Goal: Obtain resource: Obtain resource

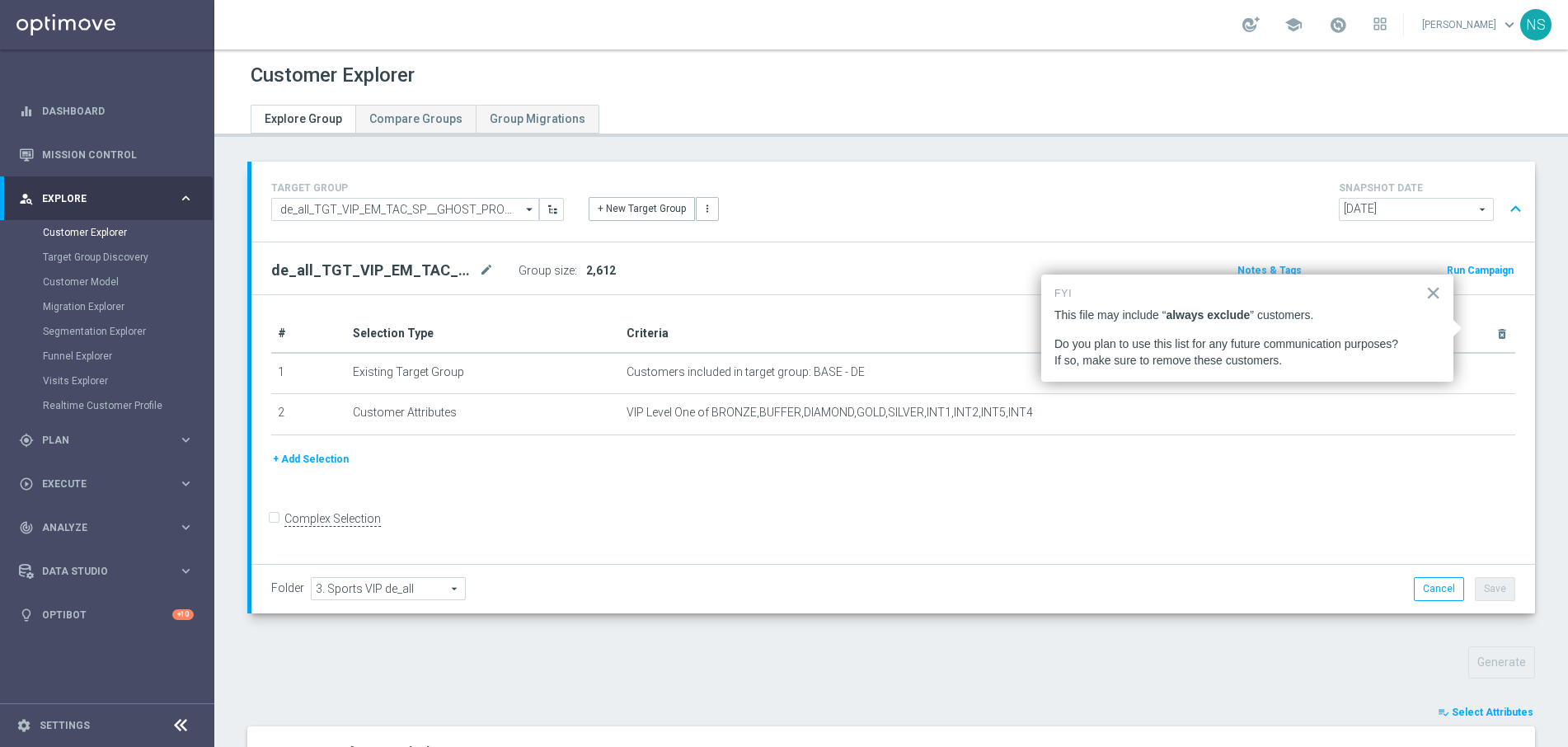
scroll to position [795, 0]
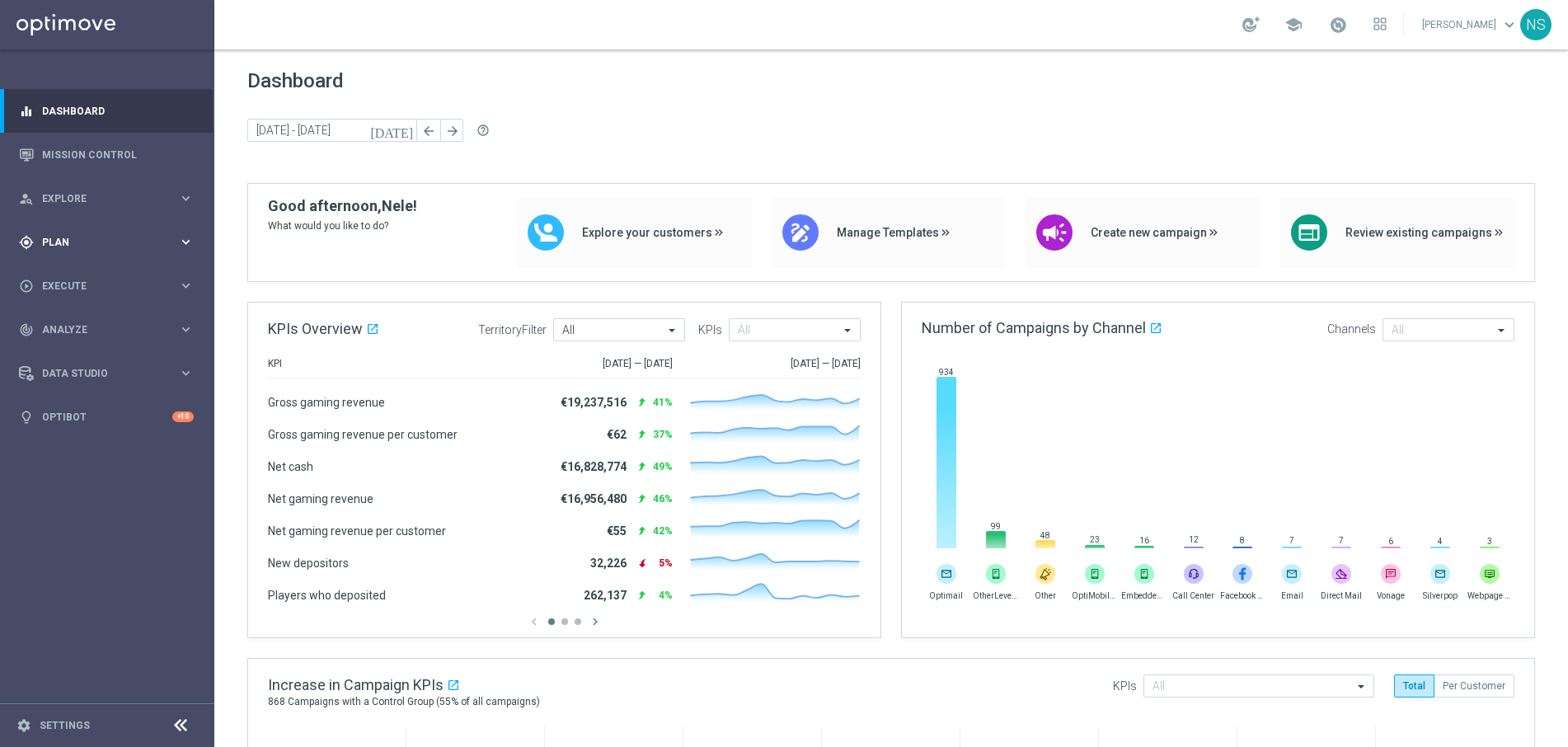
click at [94, 240] on span "Plan" at bounding box center [110, 242] width 136 height 10
click at [90, 270] on link "Target Groups" at bounding box center [107, 276] width 129 height 13
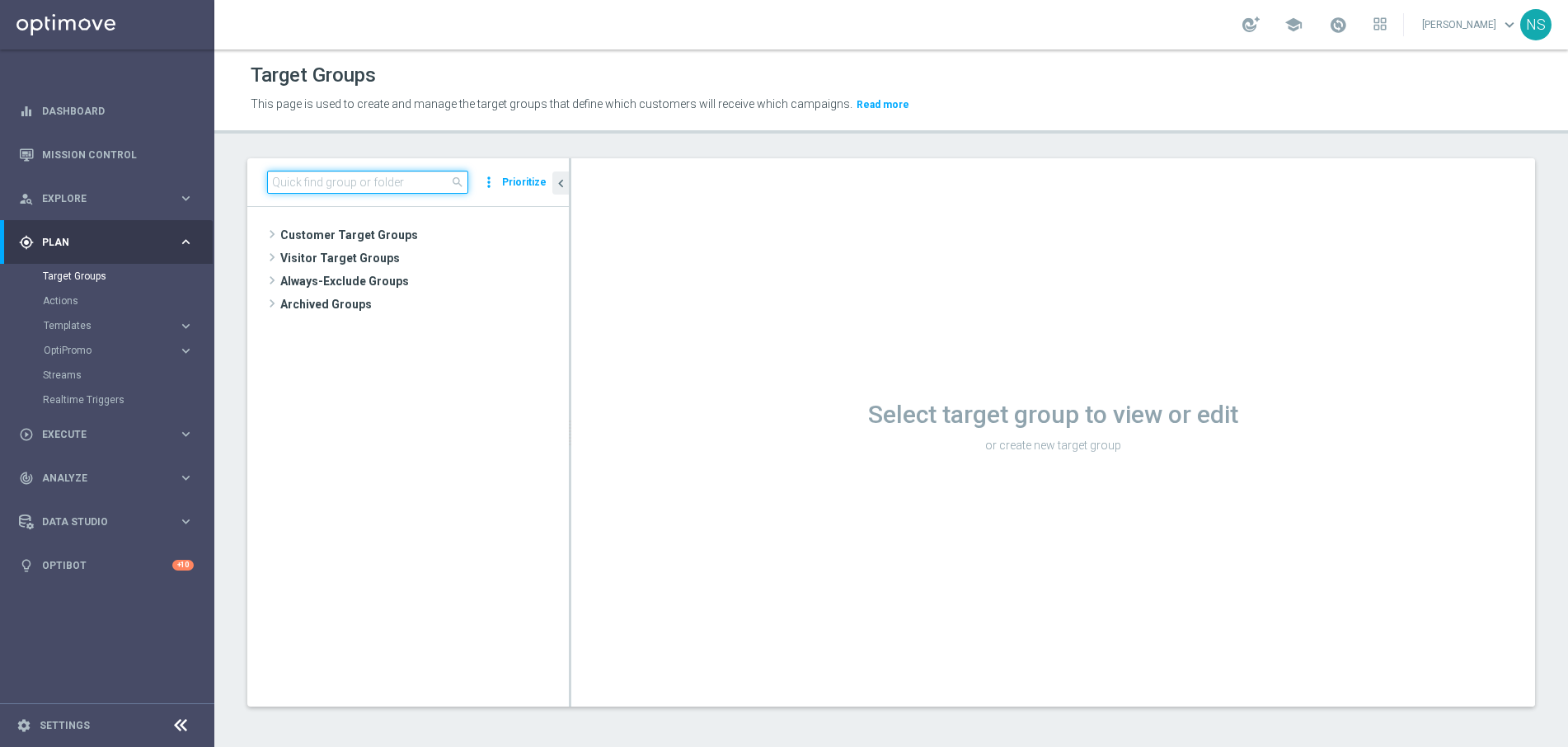
click at [366, 173] on input at bounding box center [368, 182] width 201 height 23
paste input "de_all_TGT_VIP_EM_TAC_SP__GHOST_PROMO_TARGET_BUNDLE_ALL_PLAYERS"
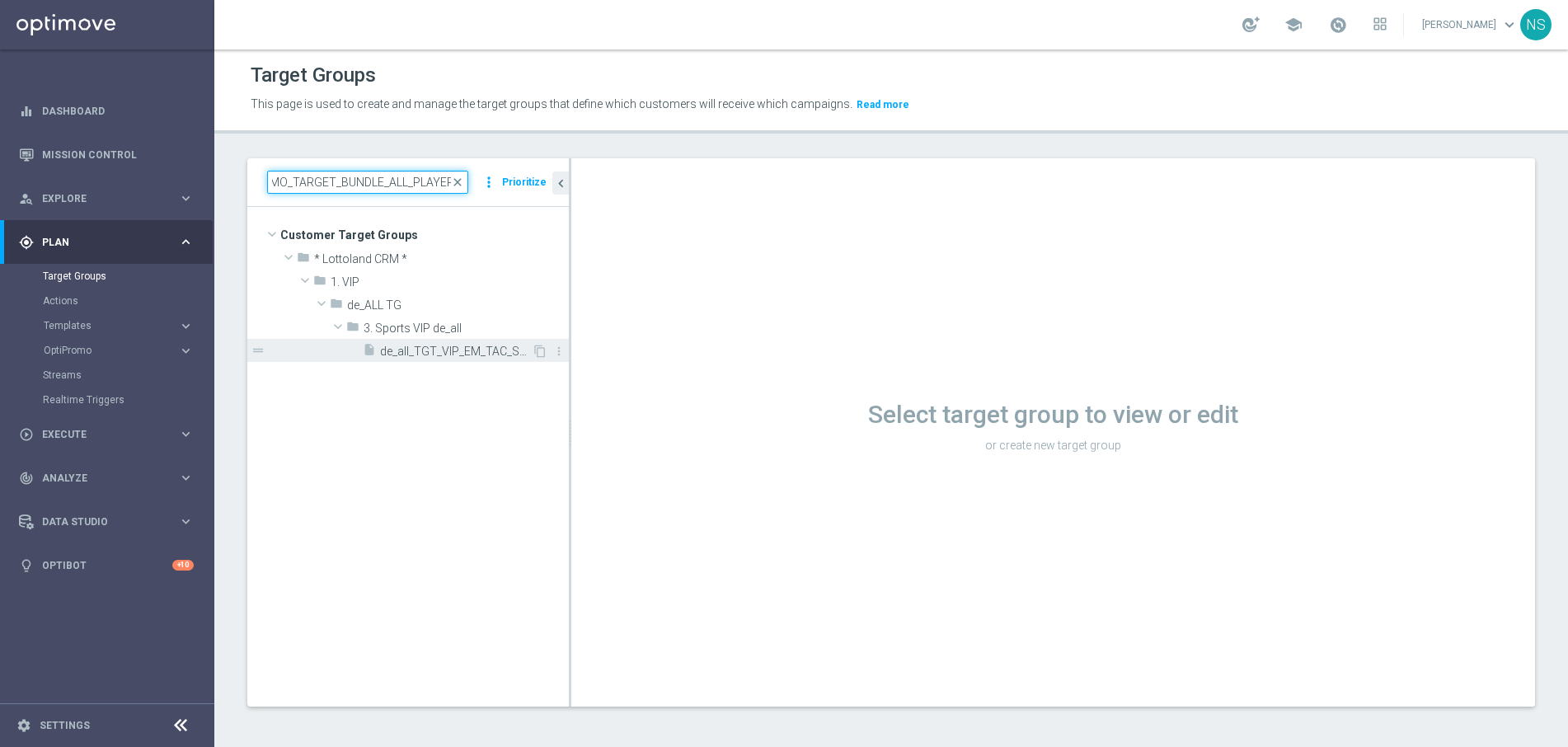
type input "de_all_TGT_VIP_EM_TAC_SP__GHOST_PROMO_TARGET_BUNDLE_ALL_PLAYERS"
click at [446, 342] on div "insert_drive_file de_all_TGT_VIP_EM_TAC_SP__GHOST_PROMO_TARGET_BUNDLE_ALL_PLAYE…" at bounding box center [447, 350] width 169 height 23
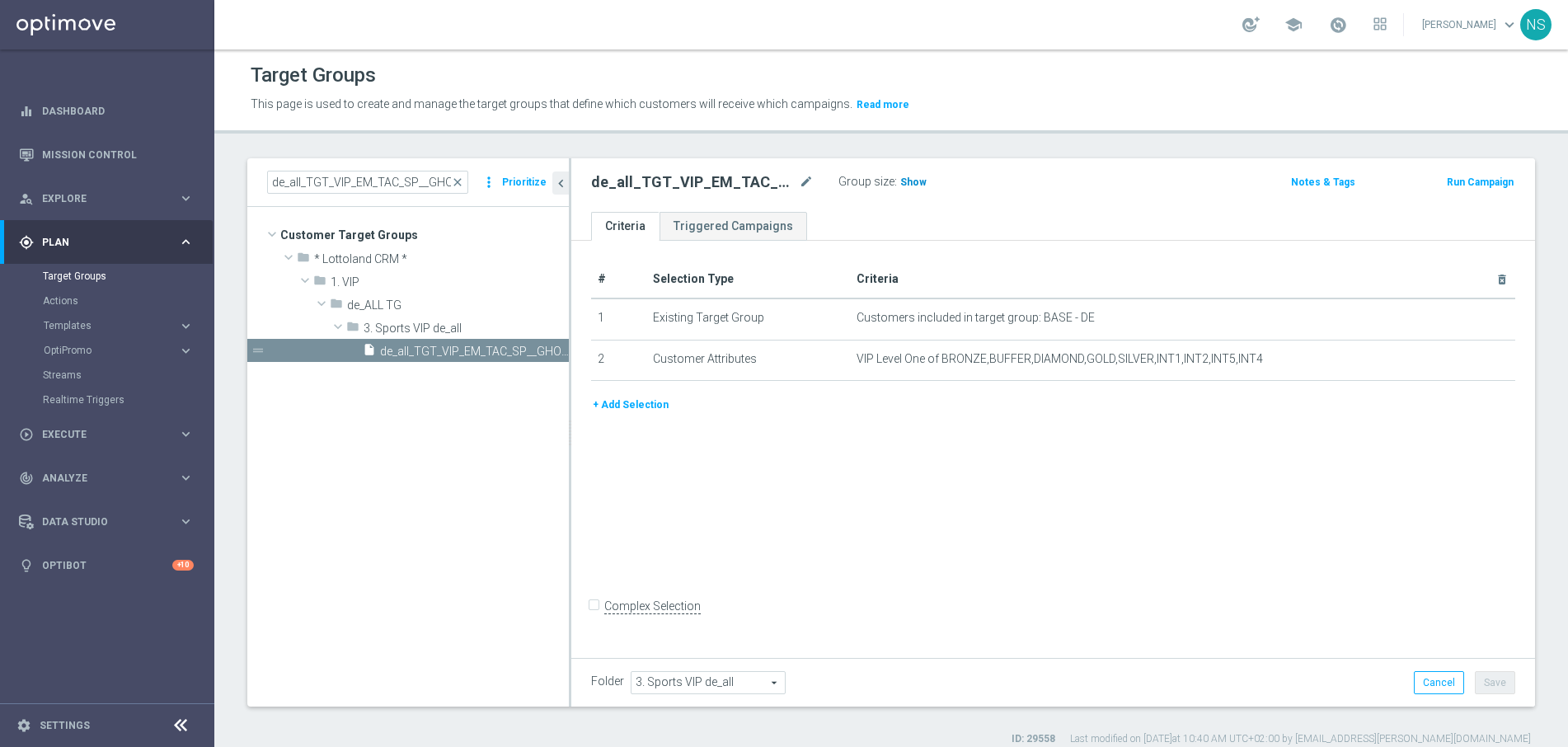
click at [918, 179] on span "Show" at bounding box center [914, 182] width 26 height 11
click at [918, 179] on span "2,612" at bounding box center [915, 184] width 29 height 16
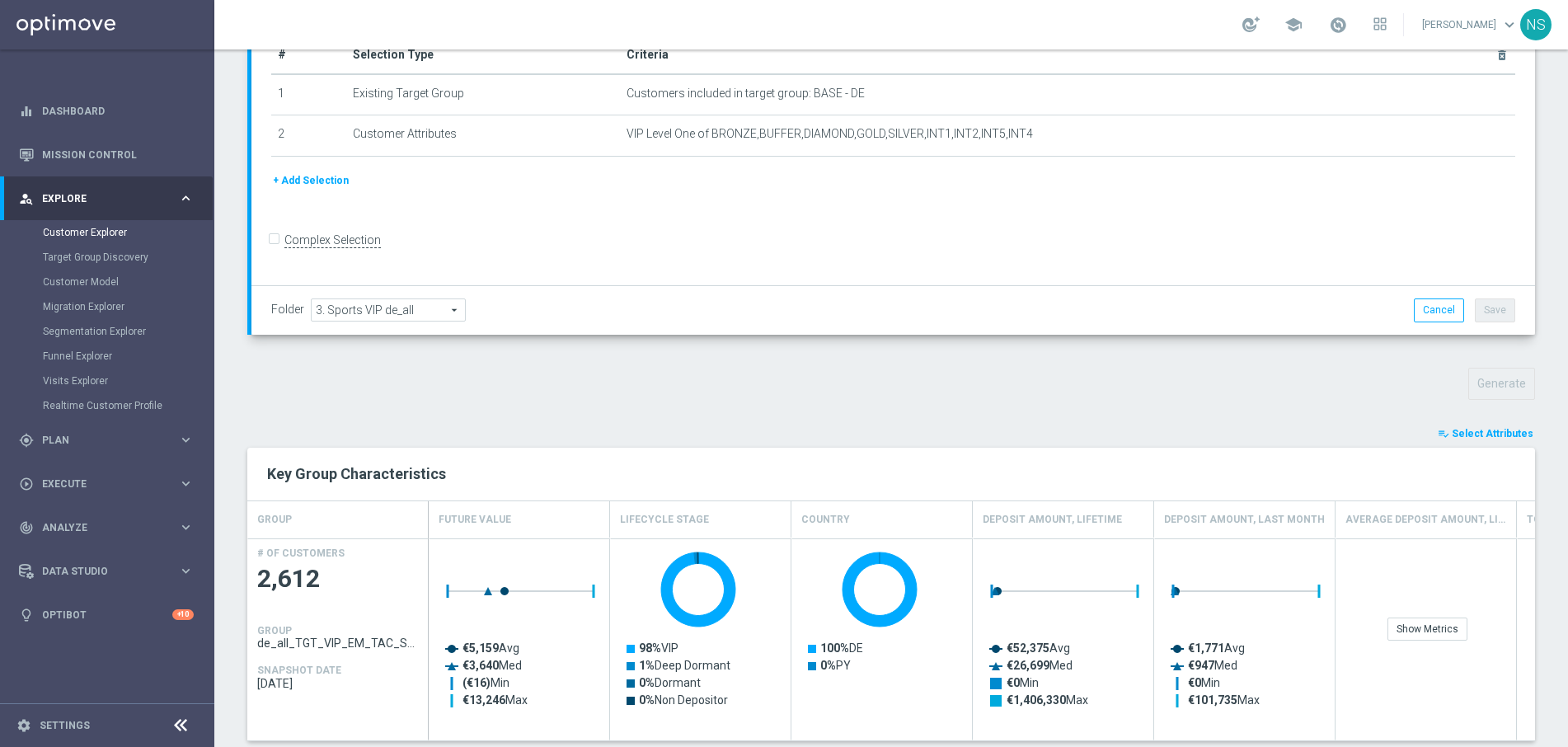
scroll to position [441, 0]
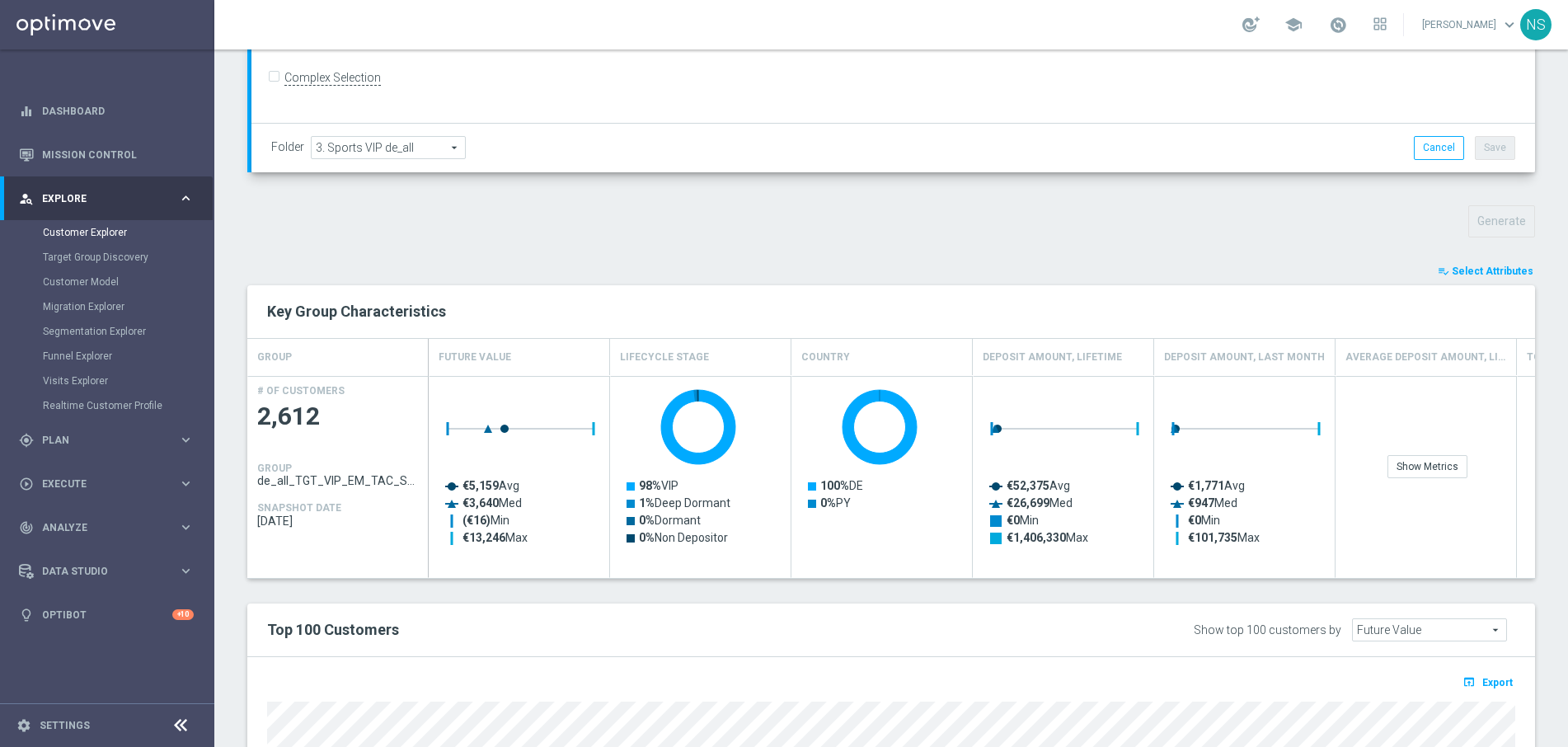
click at [1483, 275] on span "Select Attributes" at bounding box center [1492, 271] width 82 height 11
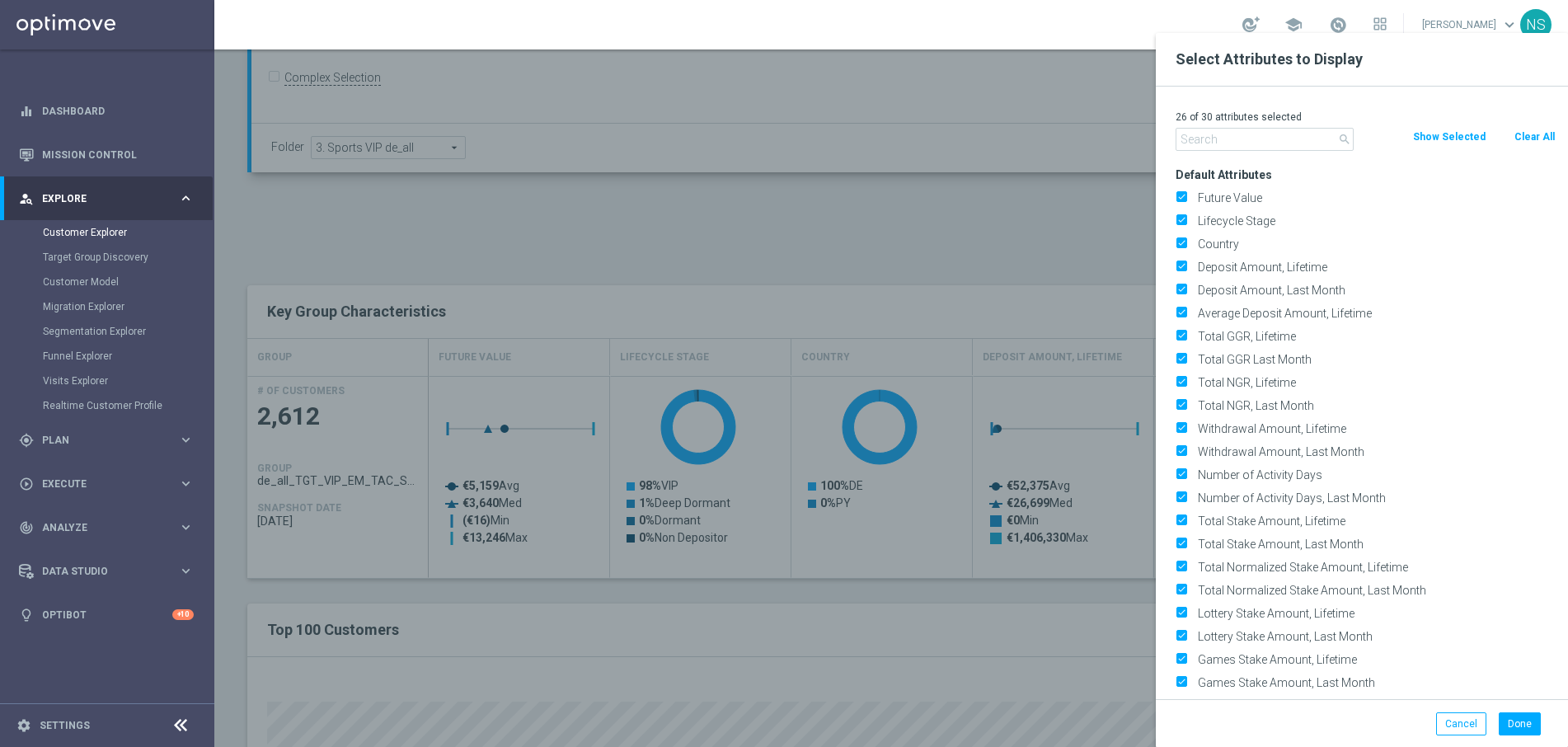
click at [1535, 139] on button "Clear All" at bounding box center [1534, 136] width 44 height 18
checkbox input "false"
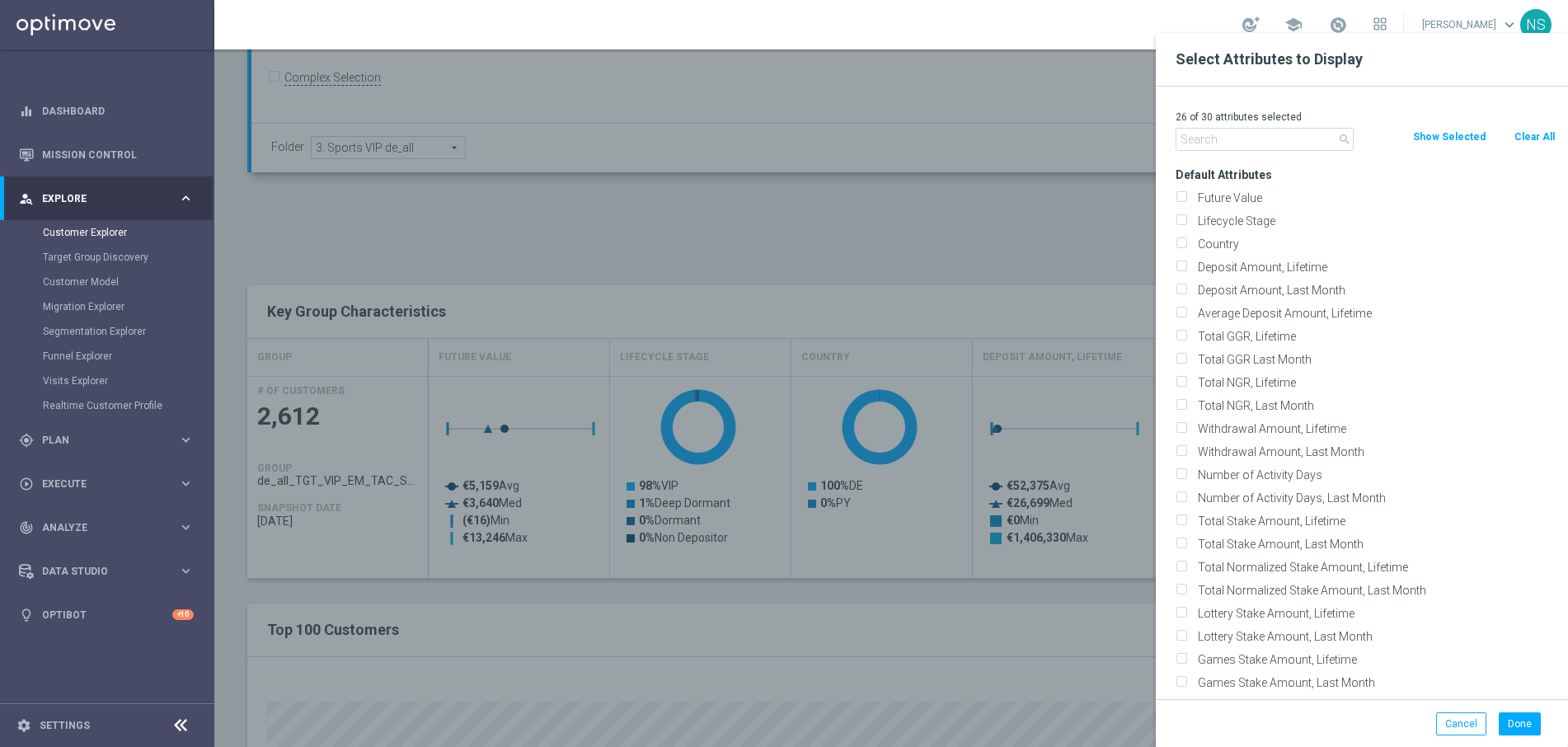
checkbox input "false"
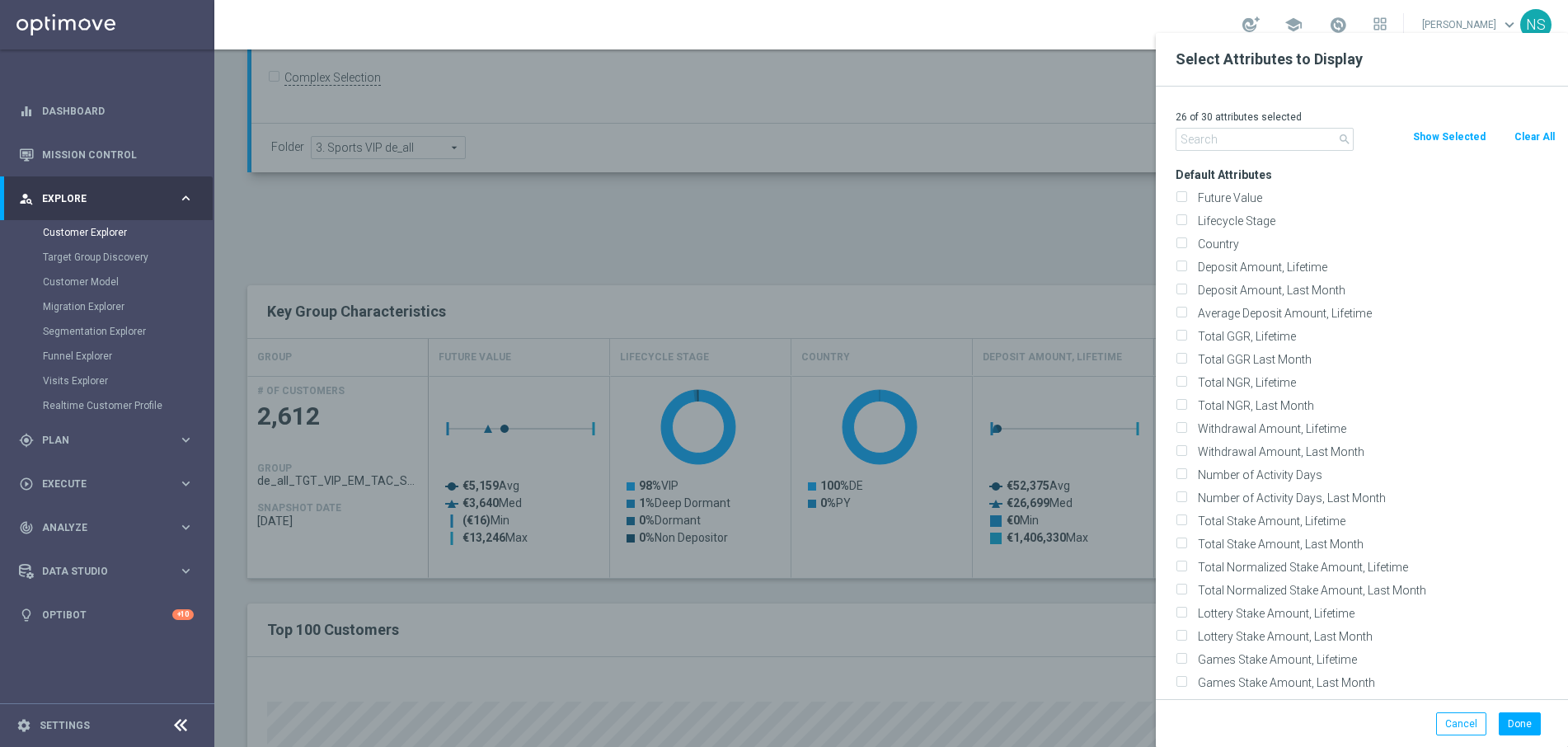
checkbox input "false"
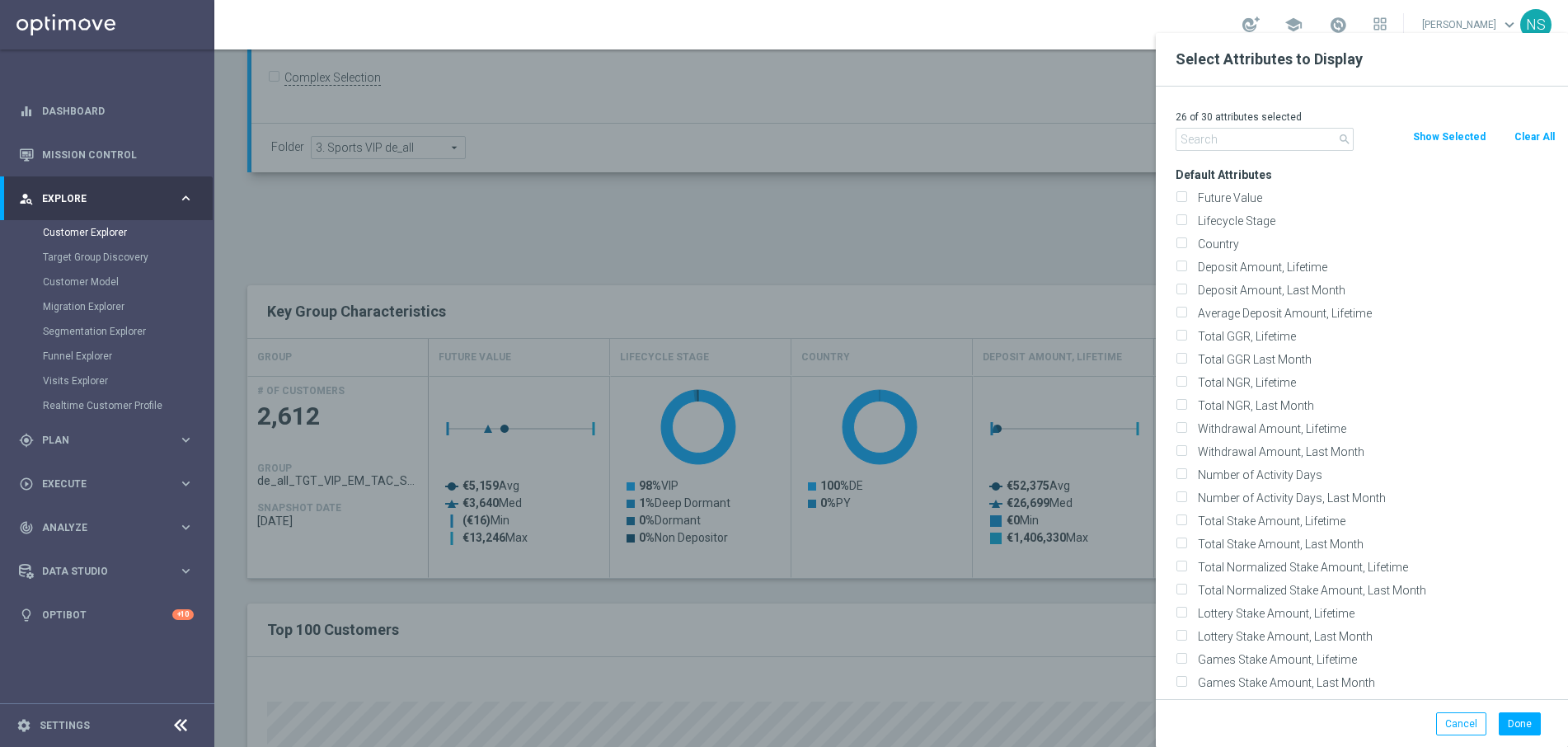
checkbox input "false"
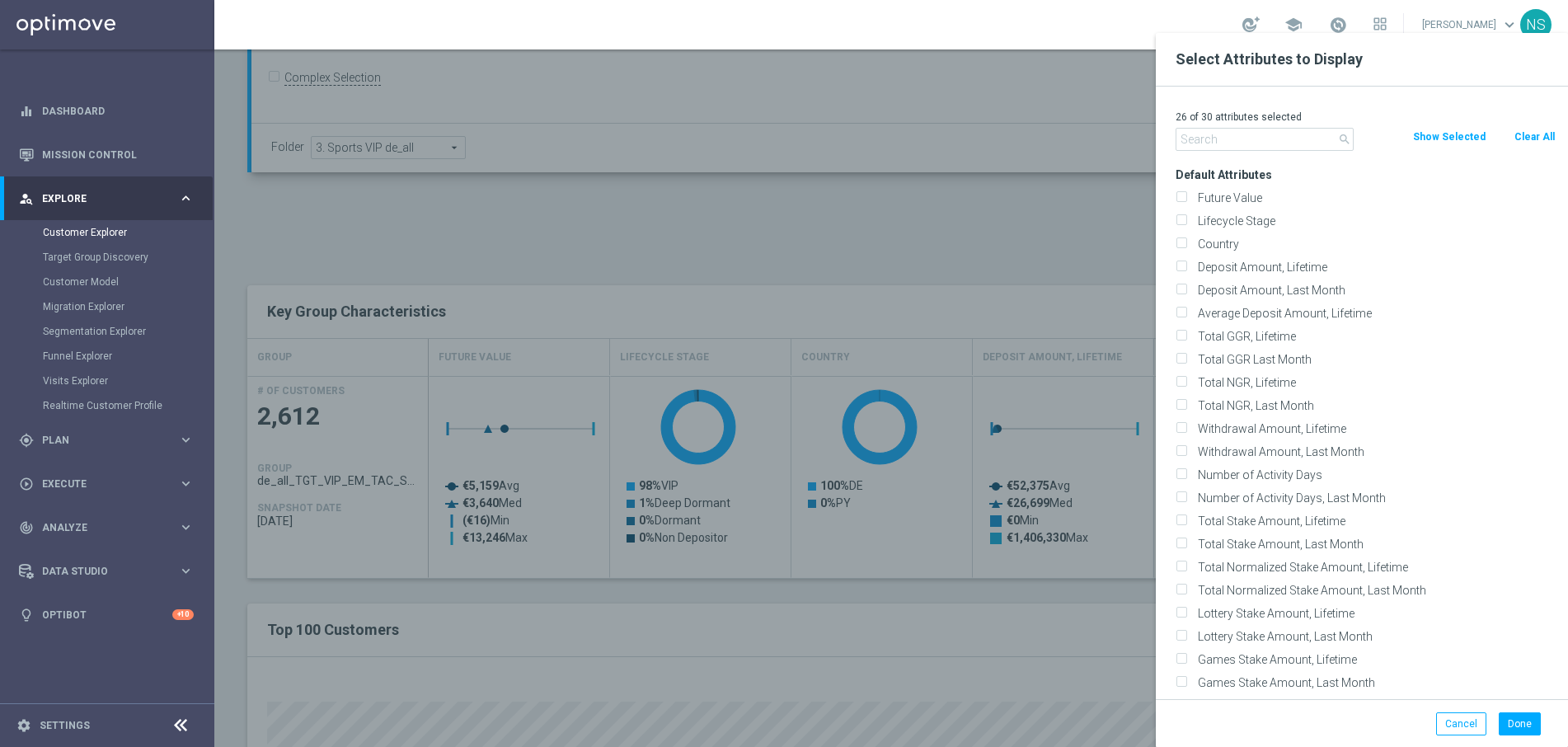
checkbox input "false"
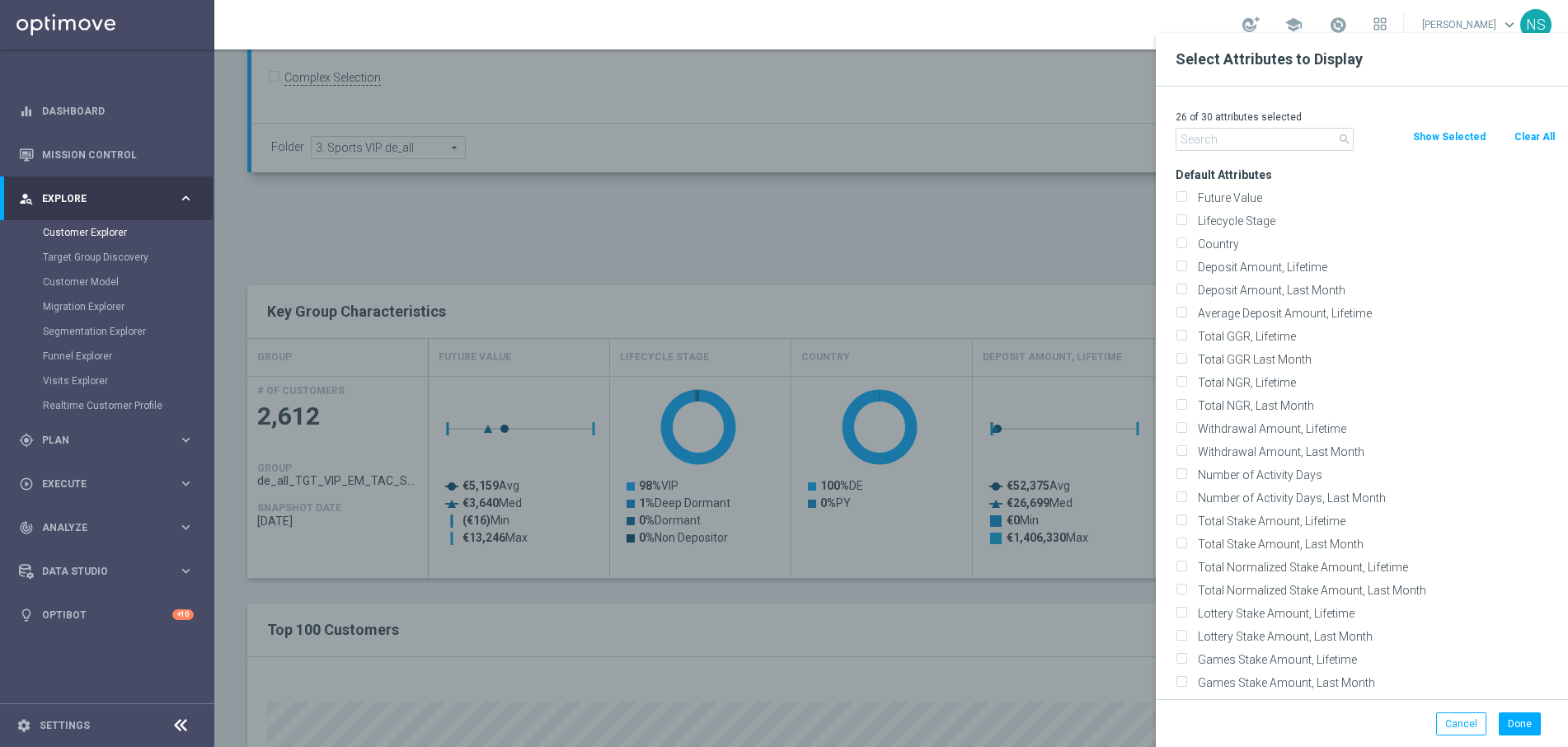
checkbox input "false"
click at [1227, 214] on label "Lifecycle Stage" at bounding box center [1374, 221] width 363 height 15
click at [1187, 218] on input "Lifecycle Stage" at bounding box center [1180, 222] width 10 height 10
checkbox input "true"
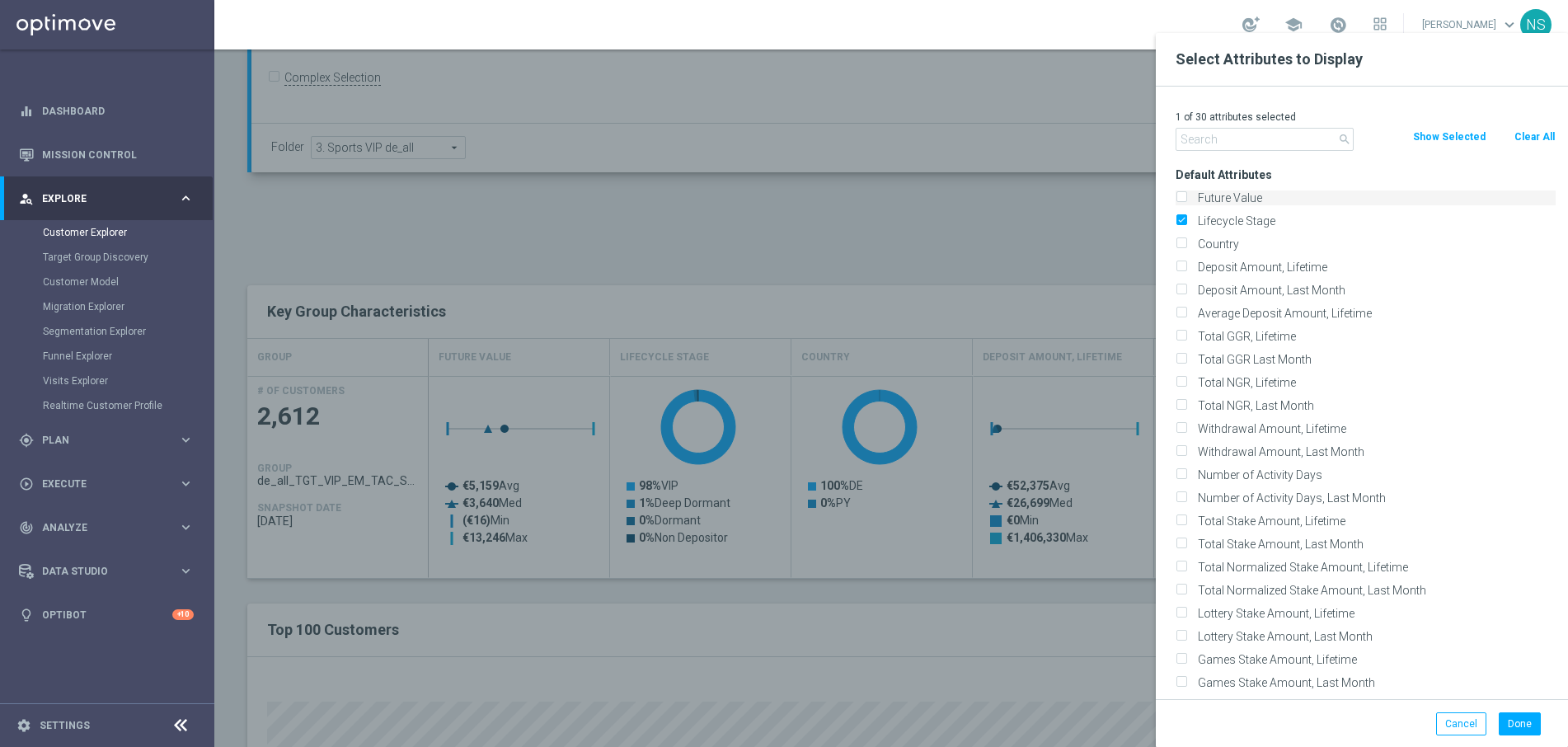
click at [1227, 194] on label "Future Value" at bounding box center [1374, 198] width 363 height 15
click at [1187, 194] on input "Future Value" at bounding box center [1180, 199] width 10 height 10
checkbox input "true"
click at [1526, 740] on div "Done Cancel" at bounding box center [1361, 724] width 412 height 49
click at [1526, 732] on button "Done" at bounding box center [1520, 724] width 42 height 23
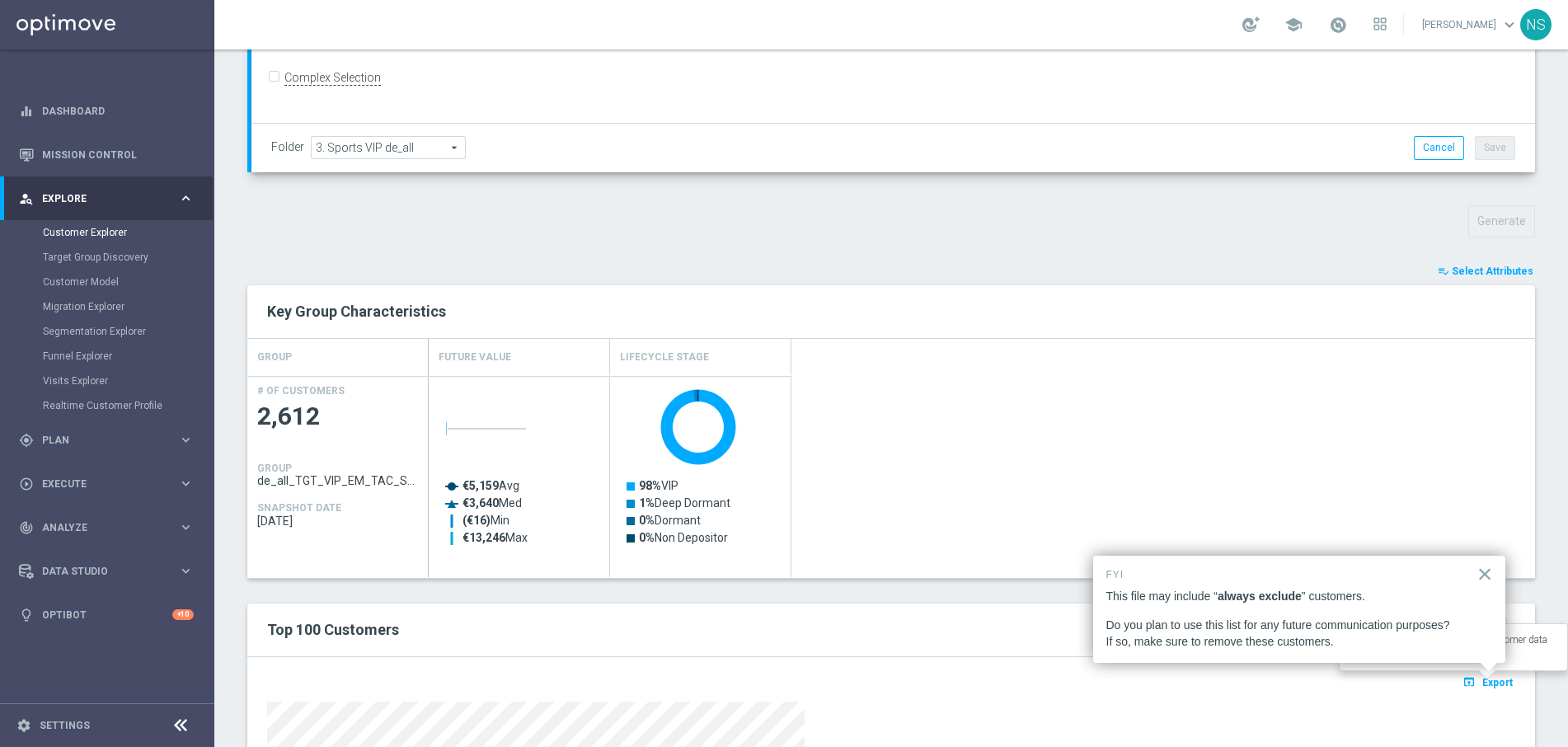
click at [1483, 678] on button "open_in_browser Export" at bounding box center [1487, 681] width 55 height 22
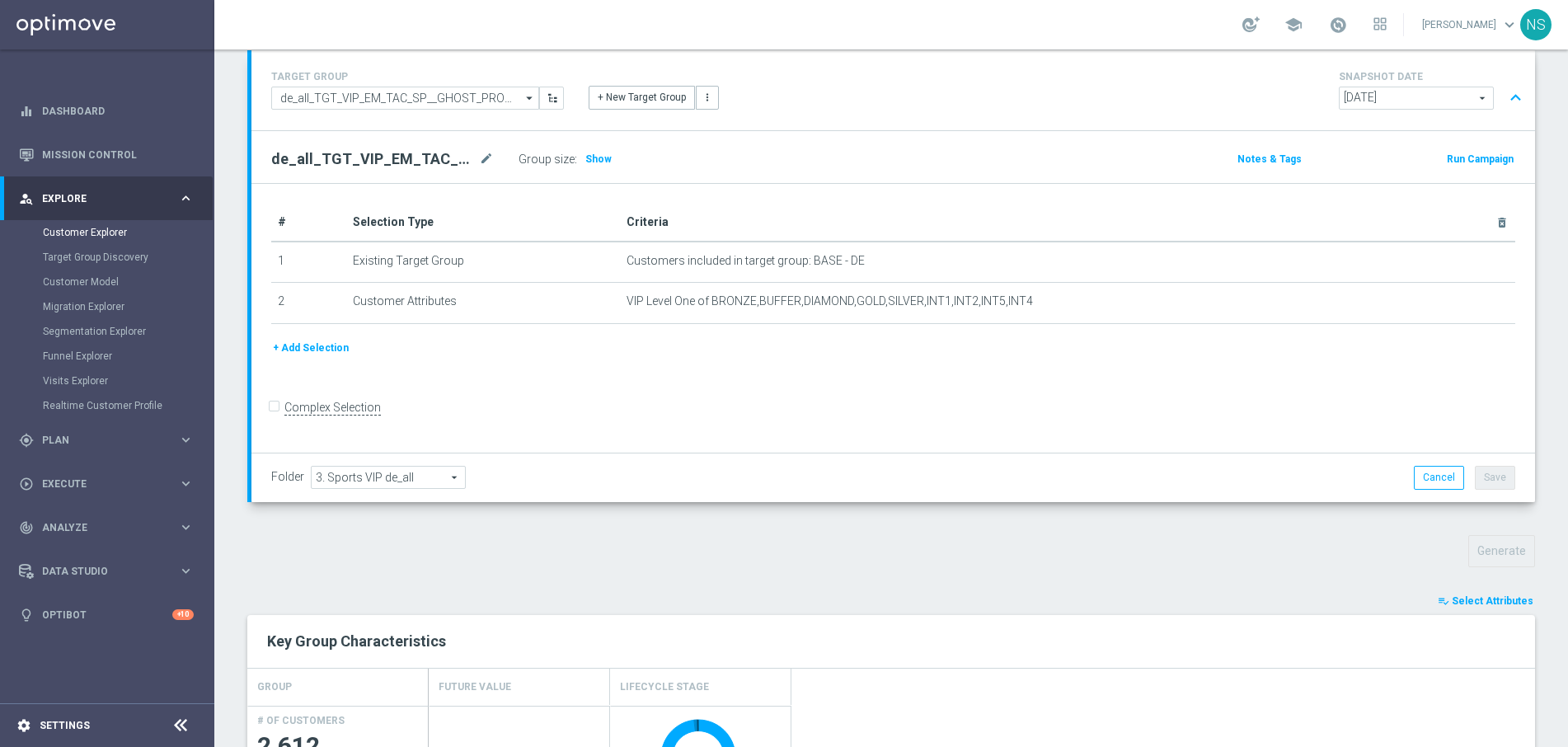
scroll to position [0, 0]
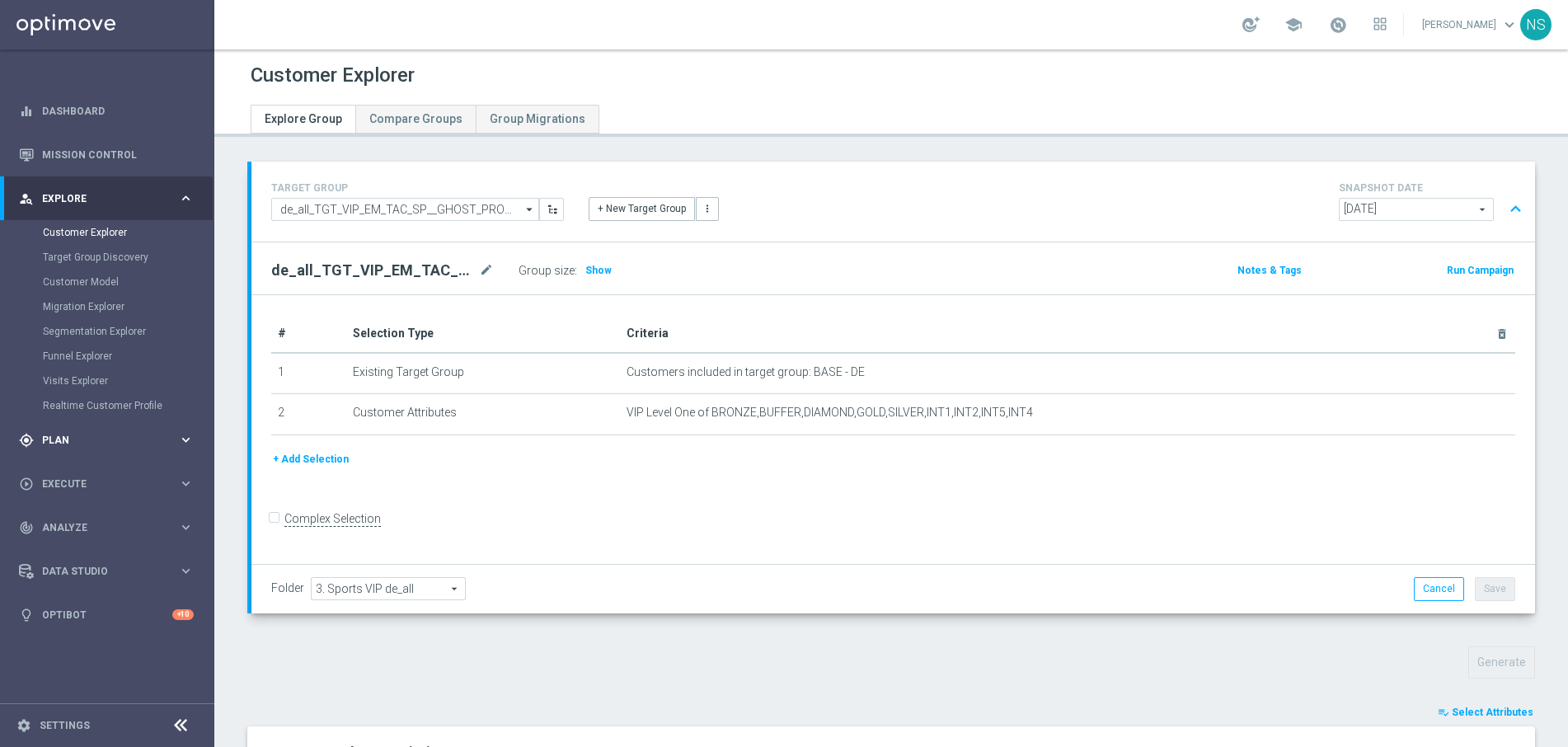
click at [57, 433] on div "gps_fixed Plan" at bounding box center [98, 440] width 159 height 15
click at [71, 280] on link "Target Groups" at bounding box center [107, 276] width 129 height 13
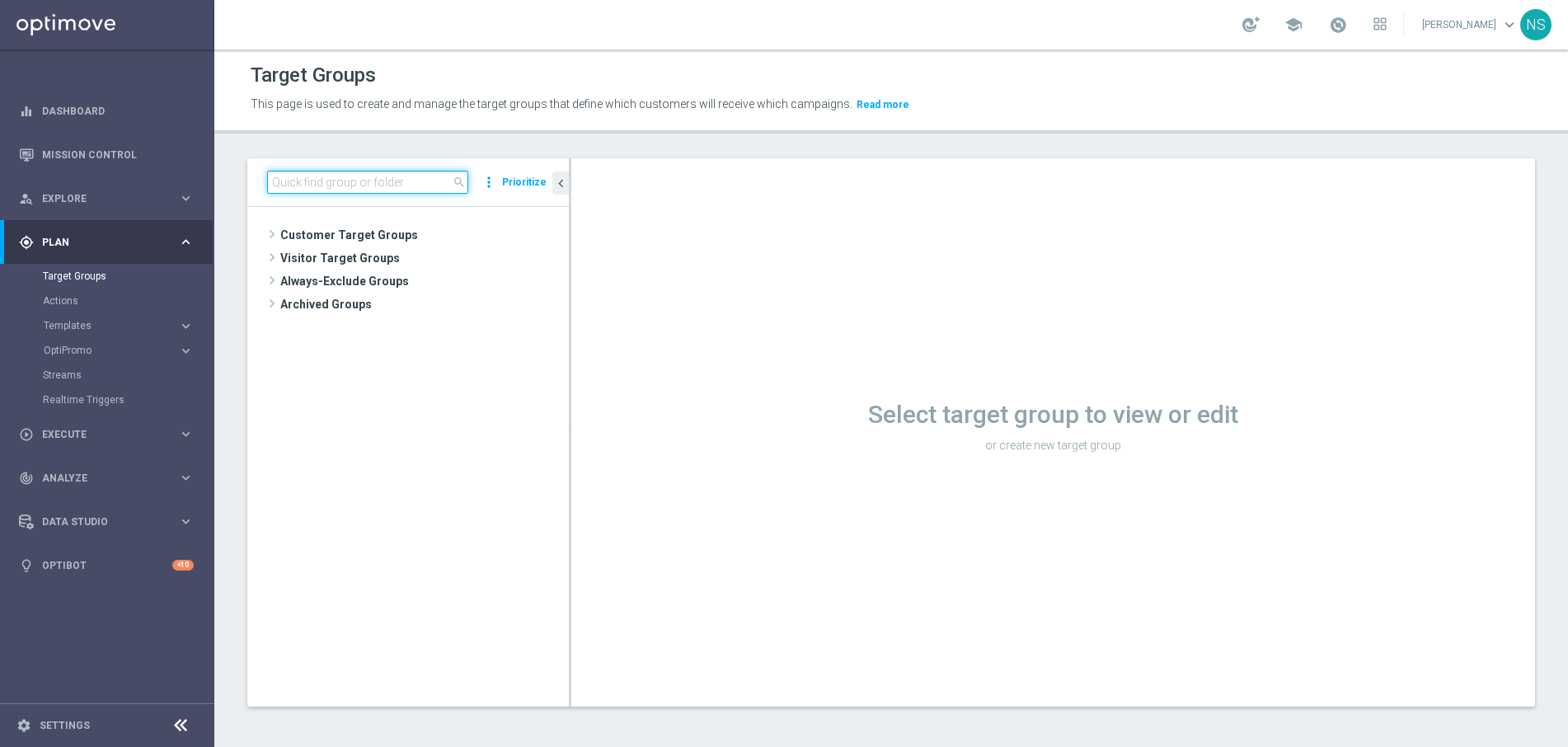
click at [377, 173] on input at bounding box center [368, 182] width 201 height 23
paste input "de_AT_TGT_VIP_EM_TAC_SP__GHOST_PROMO_TARGET_BUNDLE_ALL_PLAYERS"
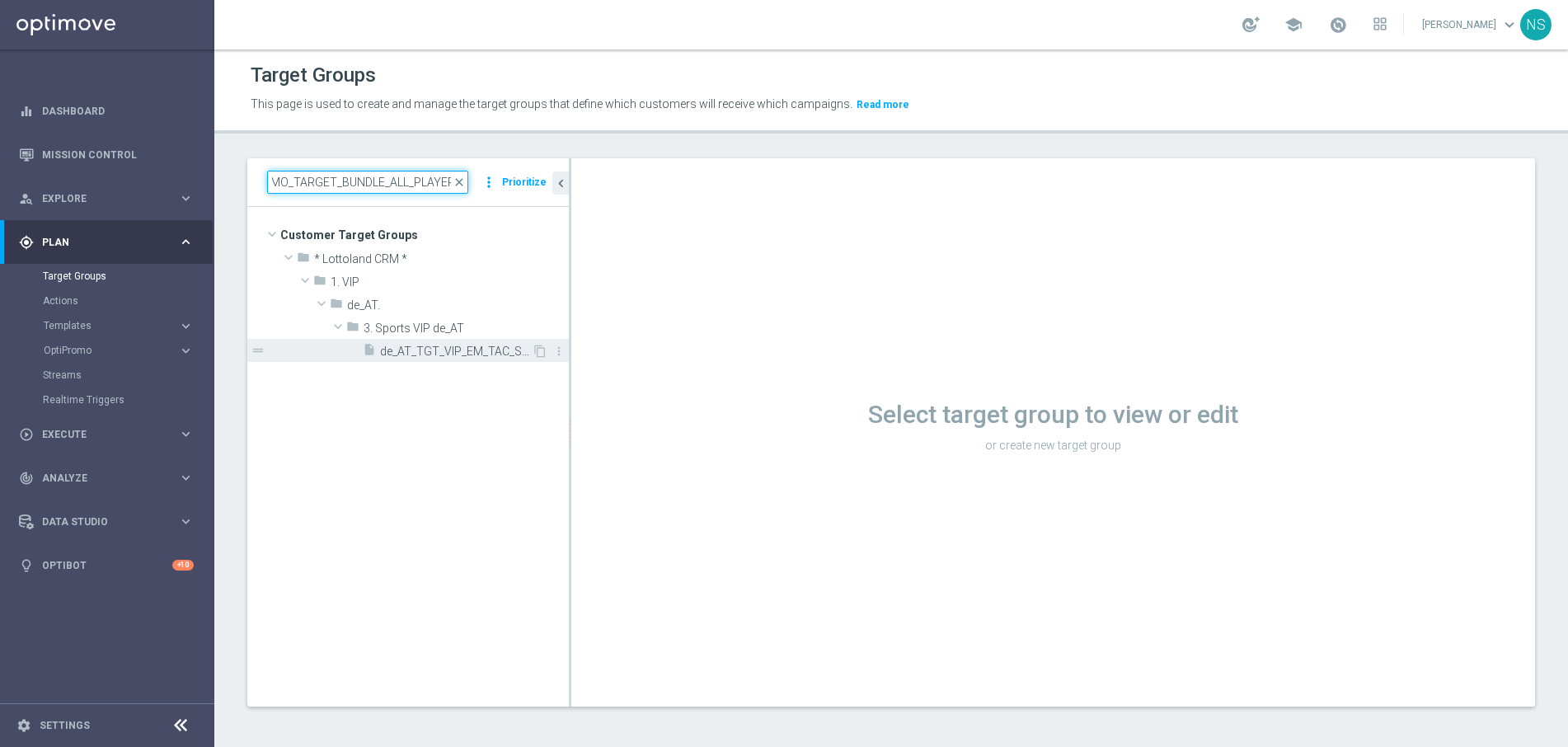
type input "de_AT_TGT_VIP_EM_TAC_SP__GHOST_PROMO_TARGET_BUNDLE_ALL_PLAYERS"
click at [454, 345] on span "de_AT_TGT_VIP_EM_TAC_SP__GHOST_PROMO_TARGET_BUNDLE_ALL_PLAYERS" at bounding box center [456, 351] width 152 height 14
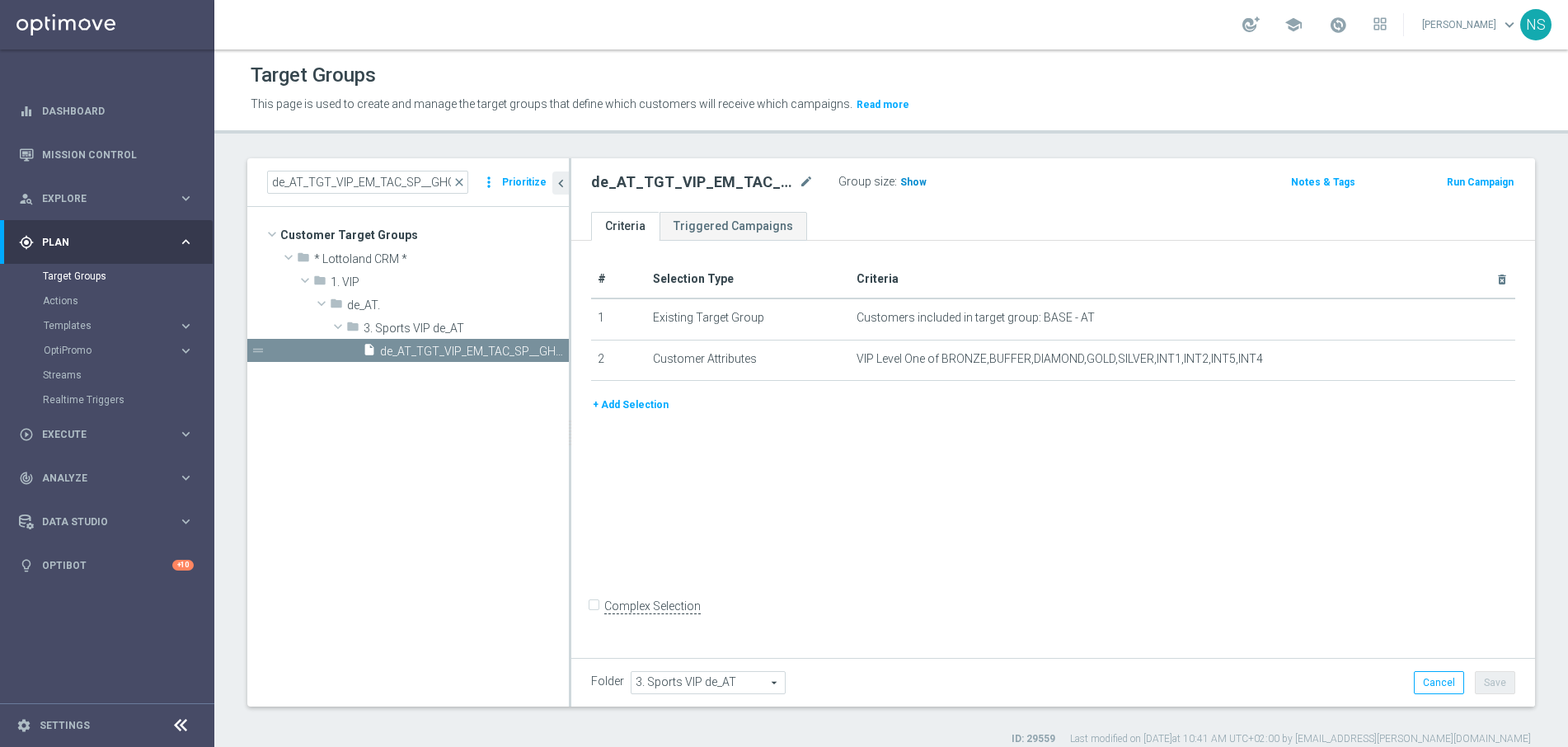
click at [914, 181] on span "Show" at bounding box center [914, 182] width 26 height 11
click at [914, 181] on span "1,130" at bounding box center [915, 184] width 29 height 16
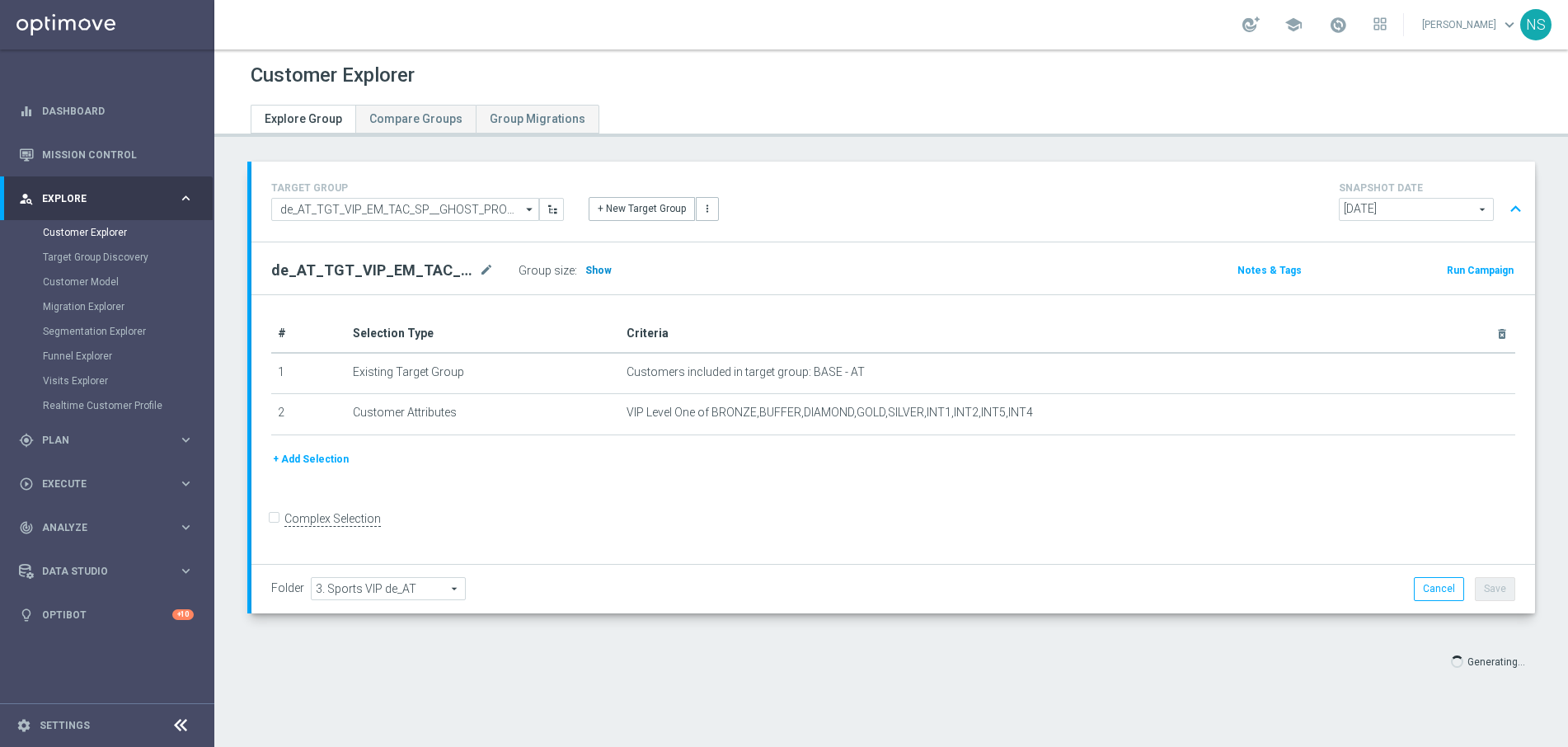
click at [596, 271] on span "Show" at bounding box center [599, 270] width 26 height 11
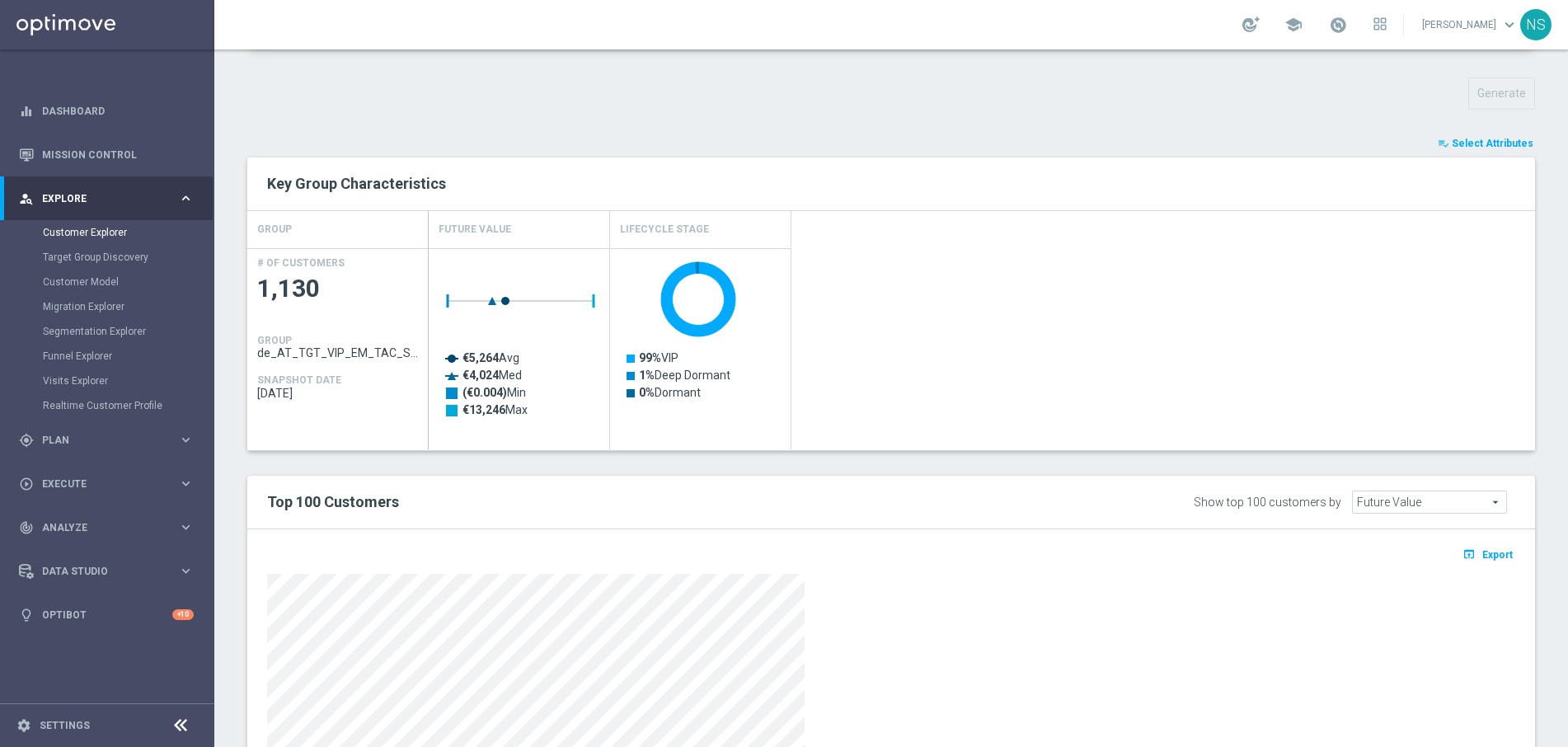
scroll to position [483, 0]
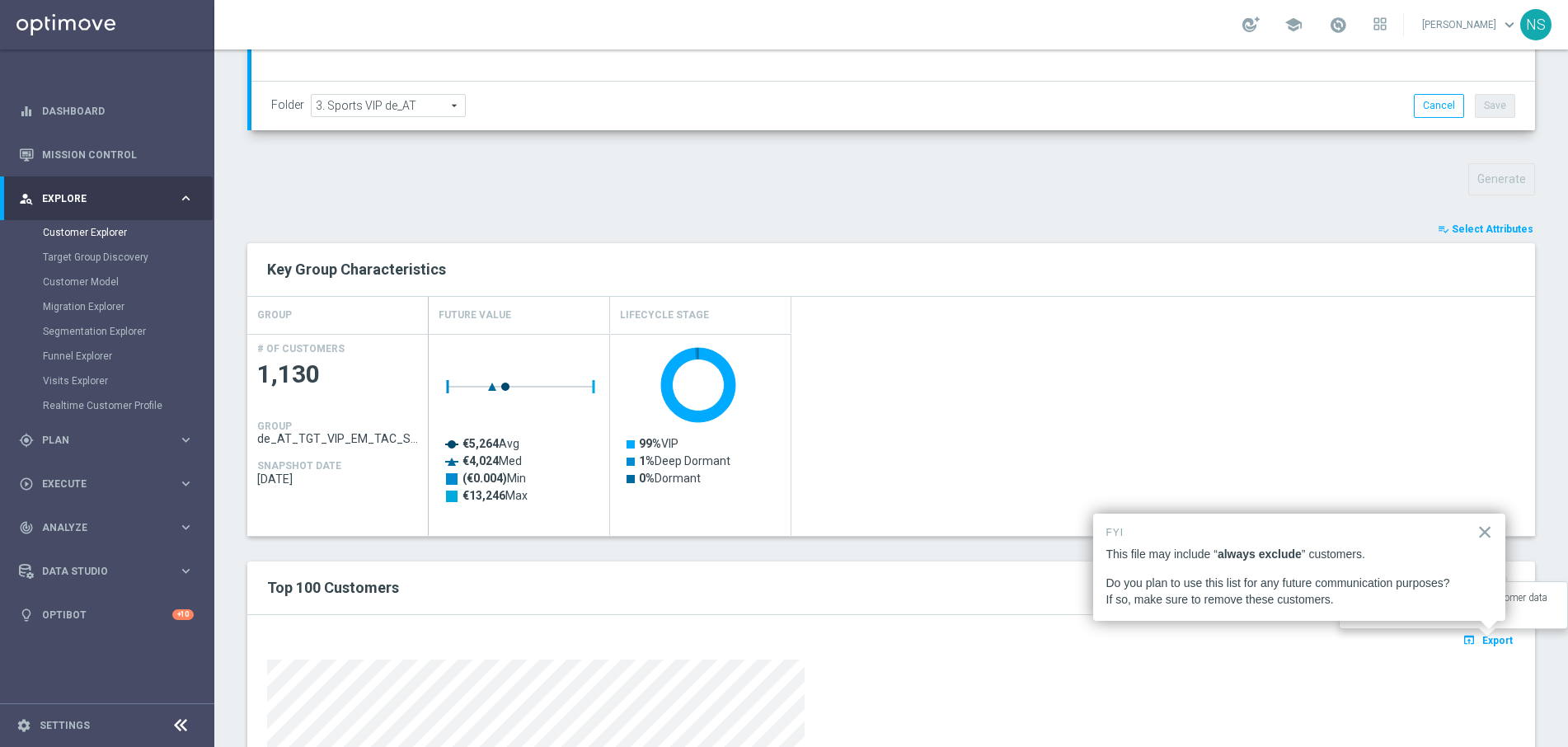
click at [1499, 643] on span "Export" at bounding box center [1498, 640] width 30 height 11
